Goal: Transaction & Acquisition: Purchase product/service

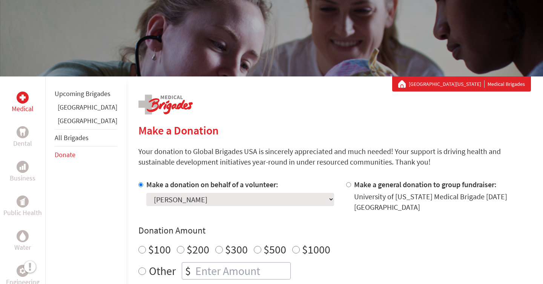
scroll to position [74, 0]
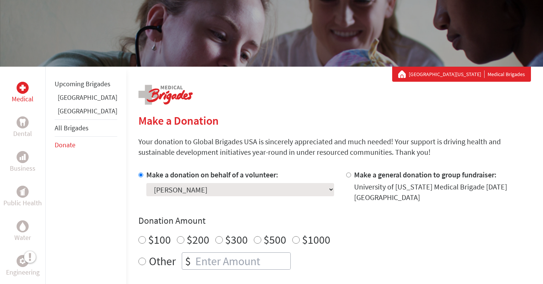
drag, startPoint x: 368, startPoint y: 155, endPoint x: 115, endPoint y: 142, distance: 253.2
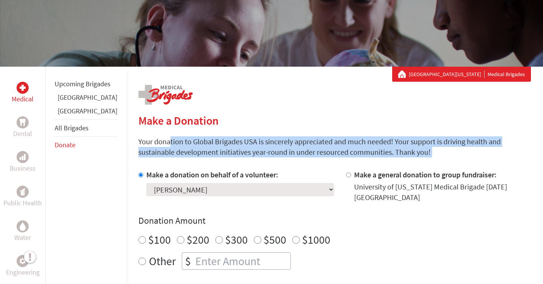
drag, startPoint x: 115, startPoint y: 142, endPoint x: 372, endPoint y: 151, distance: 257.2
click at [372, 151] on p "Your donation to Global Brigades USA is sincerely appreciated and much needed! …" at bounding box center [334, 146] width 392 height 21
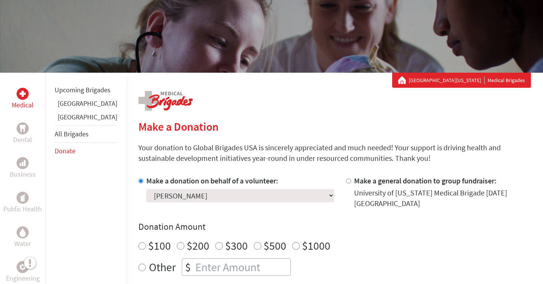
scroll to position [65, 0]
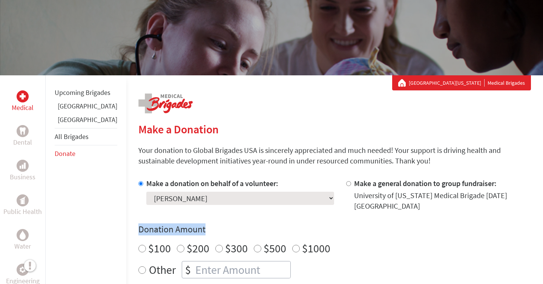
drag, startPoint x: 184, startPoint y: 224, endPoint x: 110, endPoint y: 222, distance: 74.3
click at [138, 224] on h4 "Donation Amount" at bounding box center [334, 229] width 392 height 12
drag, startPoint x: 116, startPoint y: 224, endPoint x: 202, endPoint y: 224, distance: 85.9
click at [202, 224] on h4 "Donation Amount" at bounding box center [334, 229] width 392 height 12
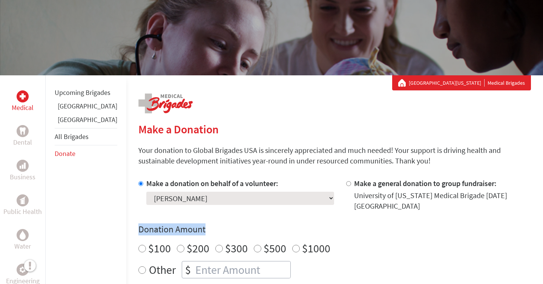
click at [202, 224] on h4 "Donation Amount" at bounding box center [334, 229] width 392 height 12
drag, startPoint x: 183, startPoint y: 225, endPoint x: 115, endPoint y: 223, distance: 68.2
drag, startPoint x: 115, startPoint y: 223, endPoint x: 194, endPoint y: 224, distance: 79.9
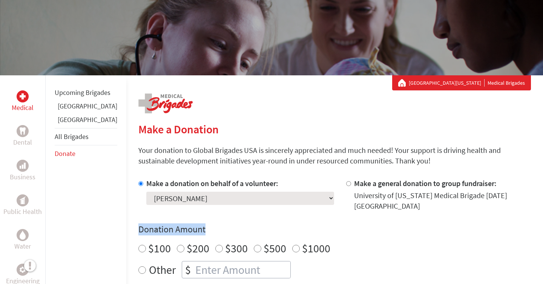
click at [194, 224] on h4 "Donation Amount" at bounding box center [334, 229] width 392 height 12
drag, startPoint x: 186, startPoint y: 224, endPoint x: 113, endPoint y: 223, distance: 72.7
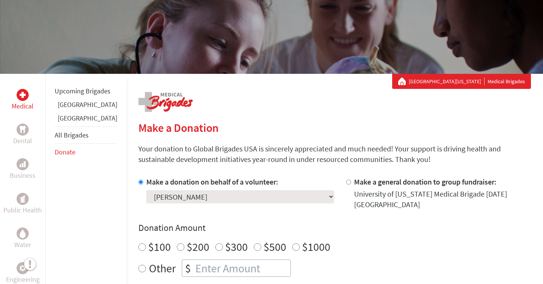
scroll to position [64, 0]
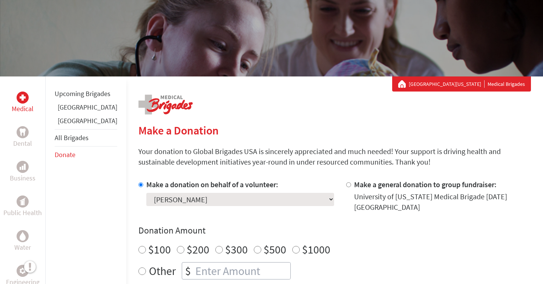
click at [357, 186] on label "Make a general donation to group fundraiser:" at bounding box center [425, 184] width 142 height 9
click at [351, 186] on input "Make a general donation to group fundraiser:" at bounding box center [348, 184] width 5 height 5
radio input "true"
click at [147, 185] on label "Make a donation on behalf of a volunteer:" at bounding box center [212, 184] width 132 height 9
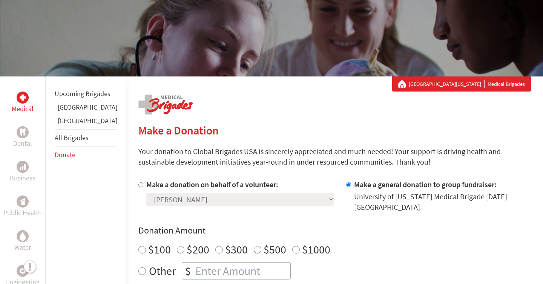
click at [143, 185] on input "Make a donation on behalf of a volunteer:" at bounding box center [140, 184] width 5 height 5
radio input "true"
click at [452, 87] on link "[GEOGRAPHIC_DATA][US_STATE]" at bounding box center [446, 84] width 76 height 8
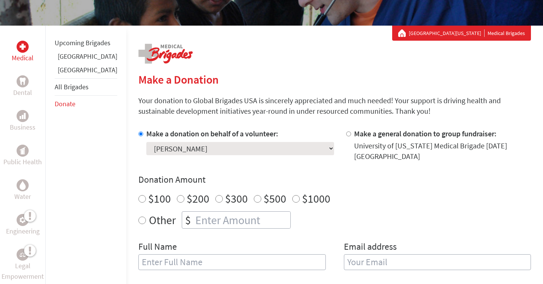
scroll to position [154, 0]
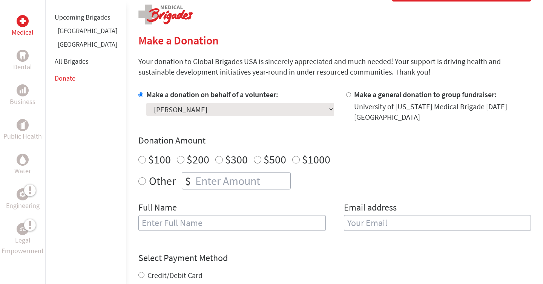
click at [280, 104] on div "Make a donation on behalf of a volunteer: Select a volunteer... [PERSON_NAME] […" at bounding box center [236, 105] width 196 height 33
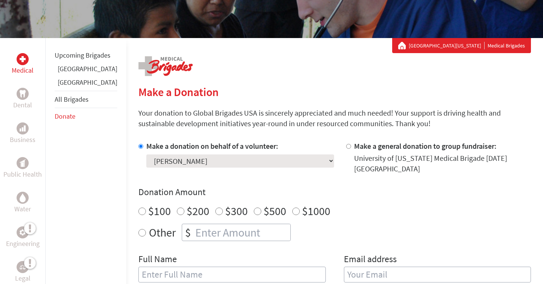
scroll to position [95, 0]
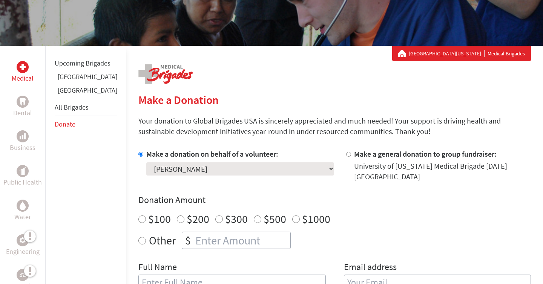
click at [346, 156] on input "Make a general donation to group fundraiser:" at bounding box center [348, 154] width 5 height 5
radio input "true"
click at [138, 153] on input "Make a donation on behalf of a volunteer:" at bounding box center [140, 154] width 5 height 5
radio input "true"
drag, startPoint x: 370, startPoint y: 133, endPoint x: 115, endPoint y: 121, distance: 255.8
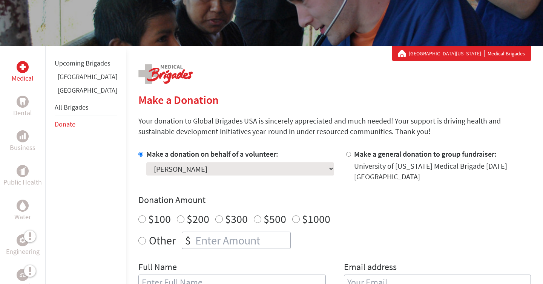
click at [115, 121] on div "Medical Dental Business Public Health Water Engineering Legal Empowerment Upcom…" at bounding box center [271, 269] width 543 height 447
click at [68, 81] on link "[GEOGRAPHIC_DATA]" at bounding box center [88, 76] width 60 height 9
